Goal: Find specific page/section: Find specific page/section

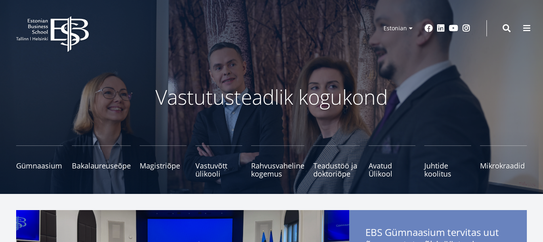
click at [528, 24] on span at bounding box center [526, 28] width 8 height 8
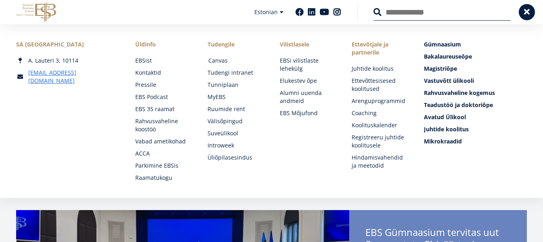
click at [223, 58] on link "Canvas" at bounding box center [236, 60] width 56 height 8
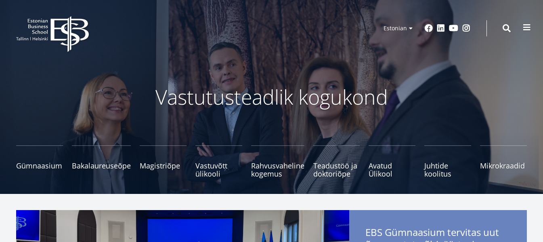
click at [526, 24] on span at bounding box center [526, 27] width 8 height 8
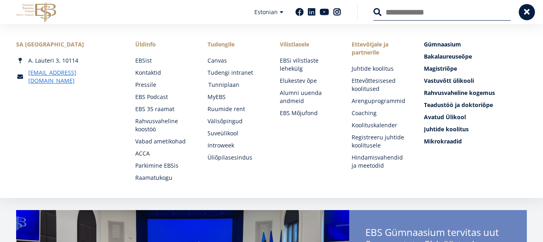
click at [222, 83] on link "Tunniplaan" at bounding box center [236, 85] width 56 height 8
